Goal: Information Seeking & Learning: Learn about a topic

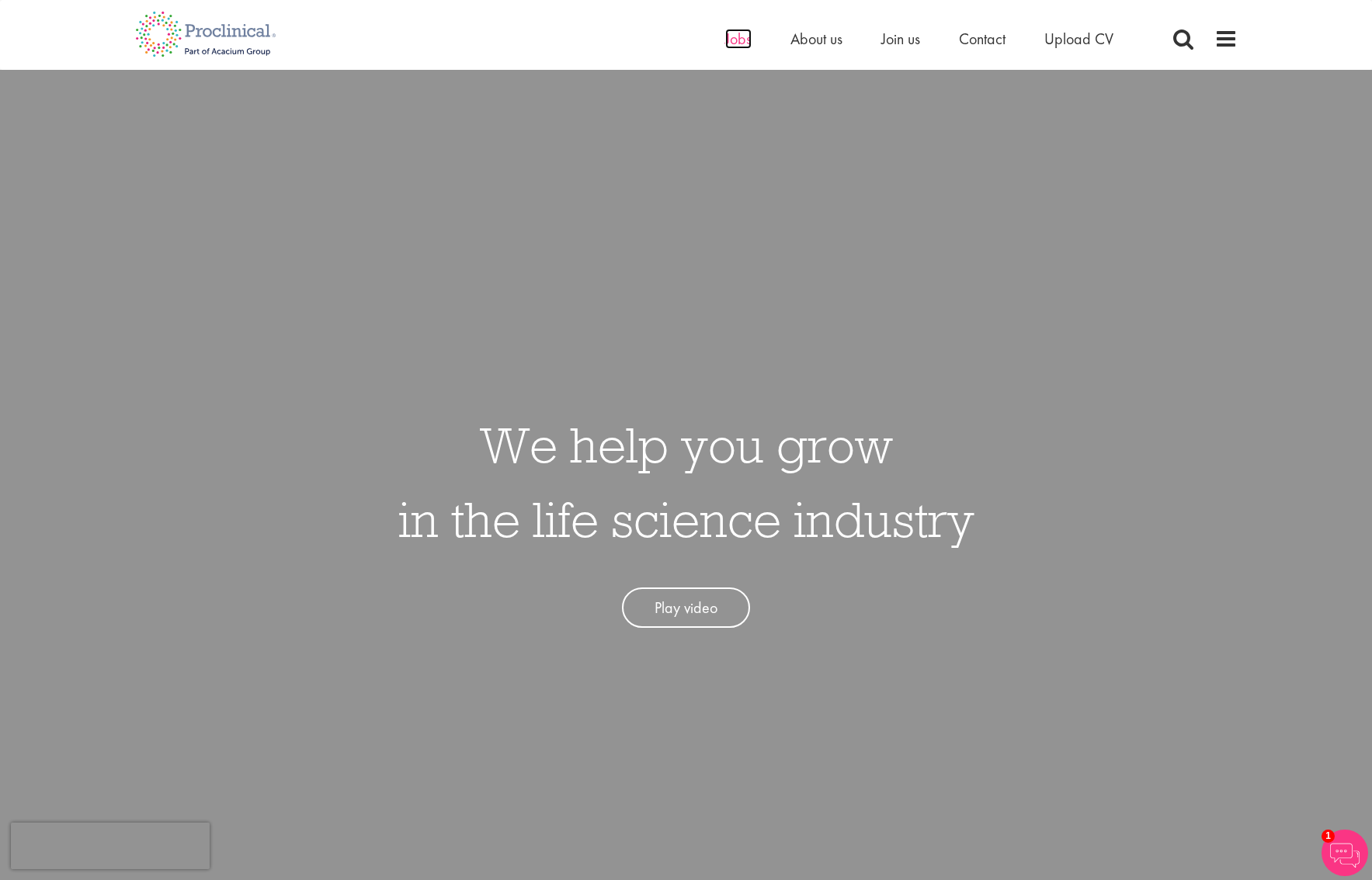
click at [726, 35] on span "Jobs" at bounding box center [738, 39] width 26 height 21
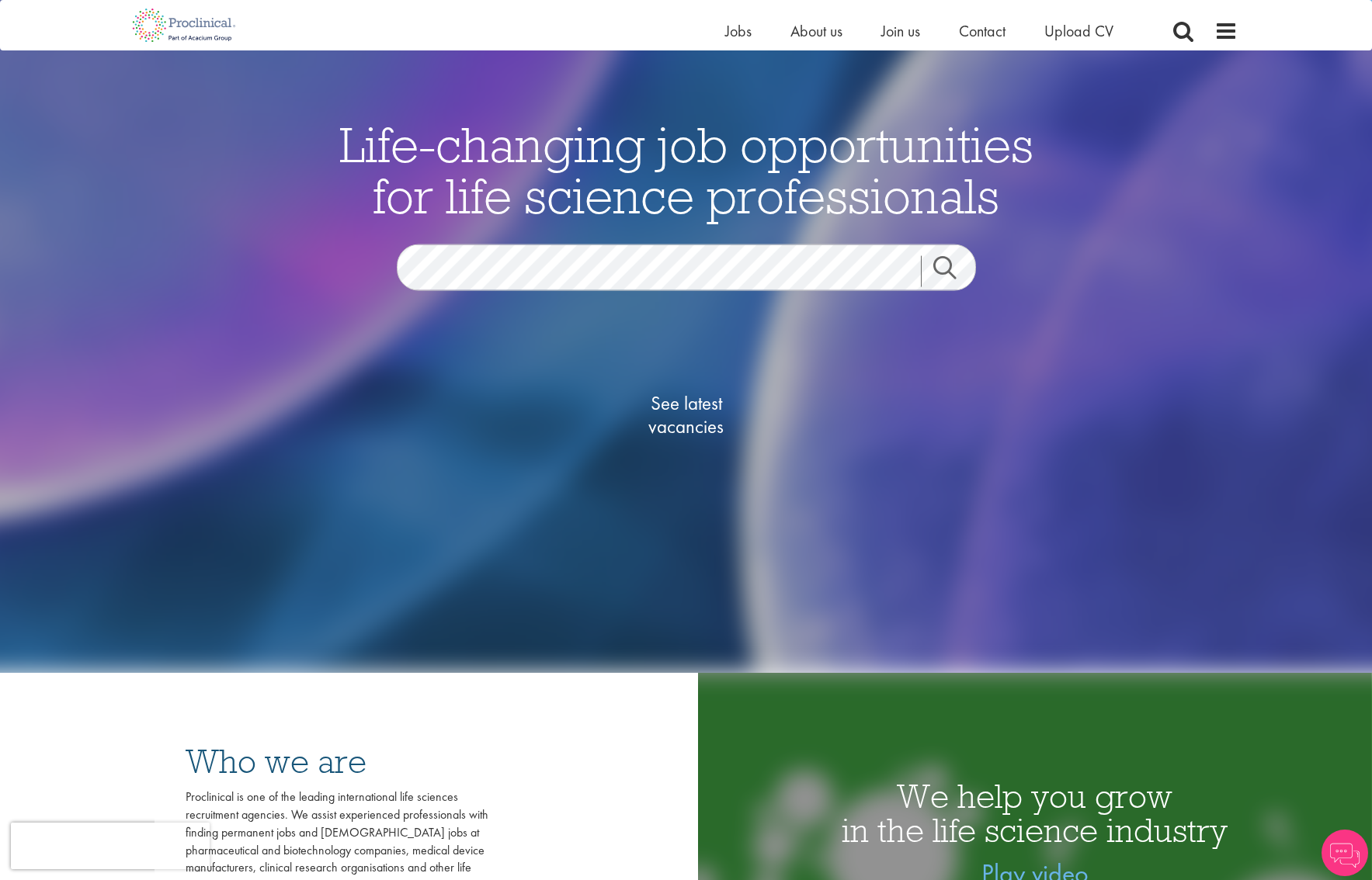
scroll to position [140, 0]
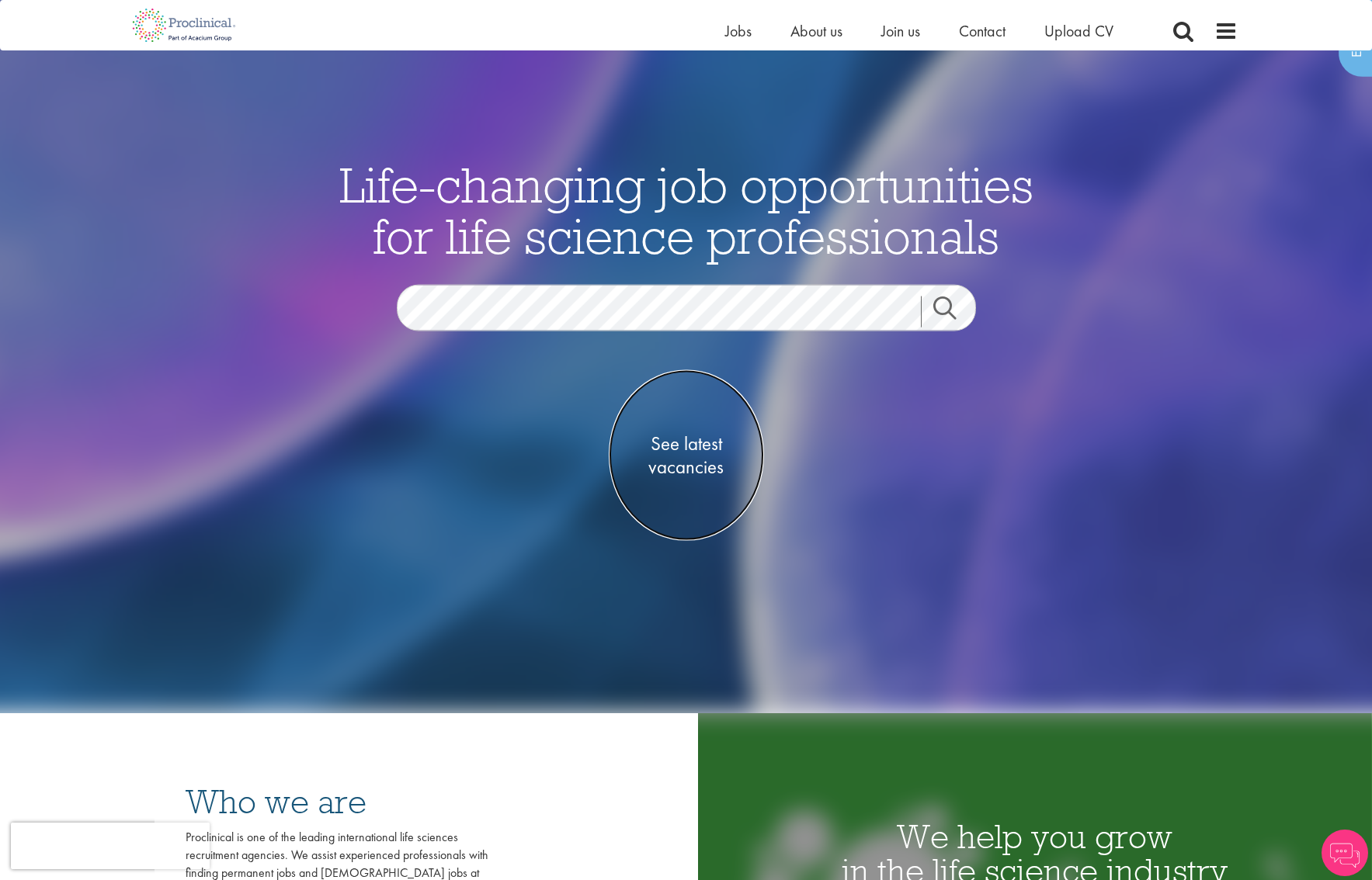
click at [698, 444] on span "See latest vacancies" at bounding box center [686, 455] width 155 height 47
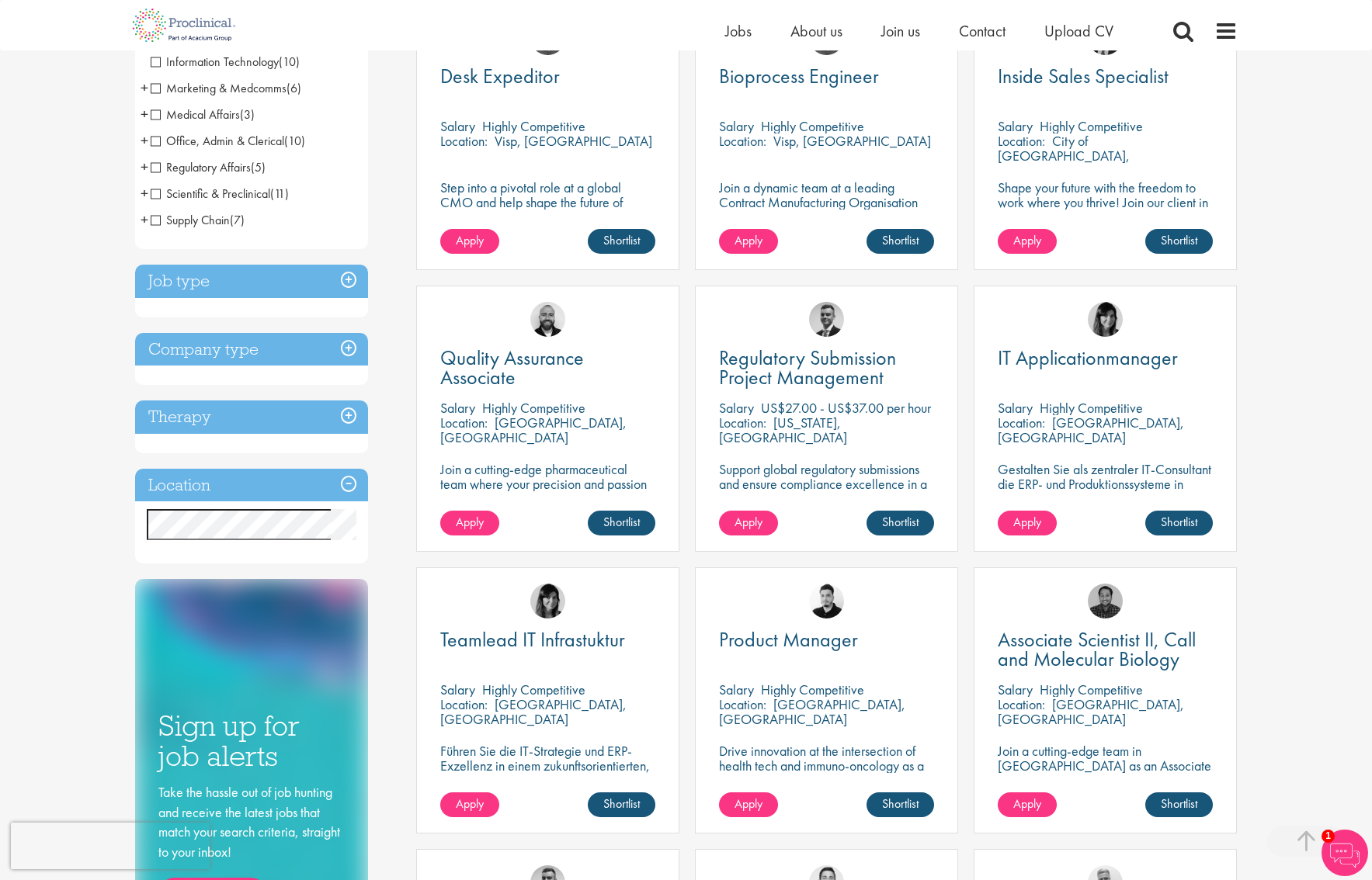
scroll to position [348, 0]
